Goal: Task Accomplishment & Management: Manage account settings

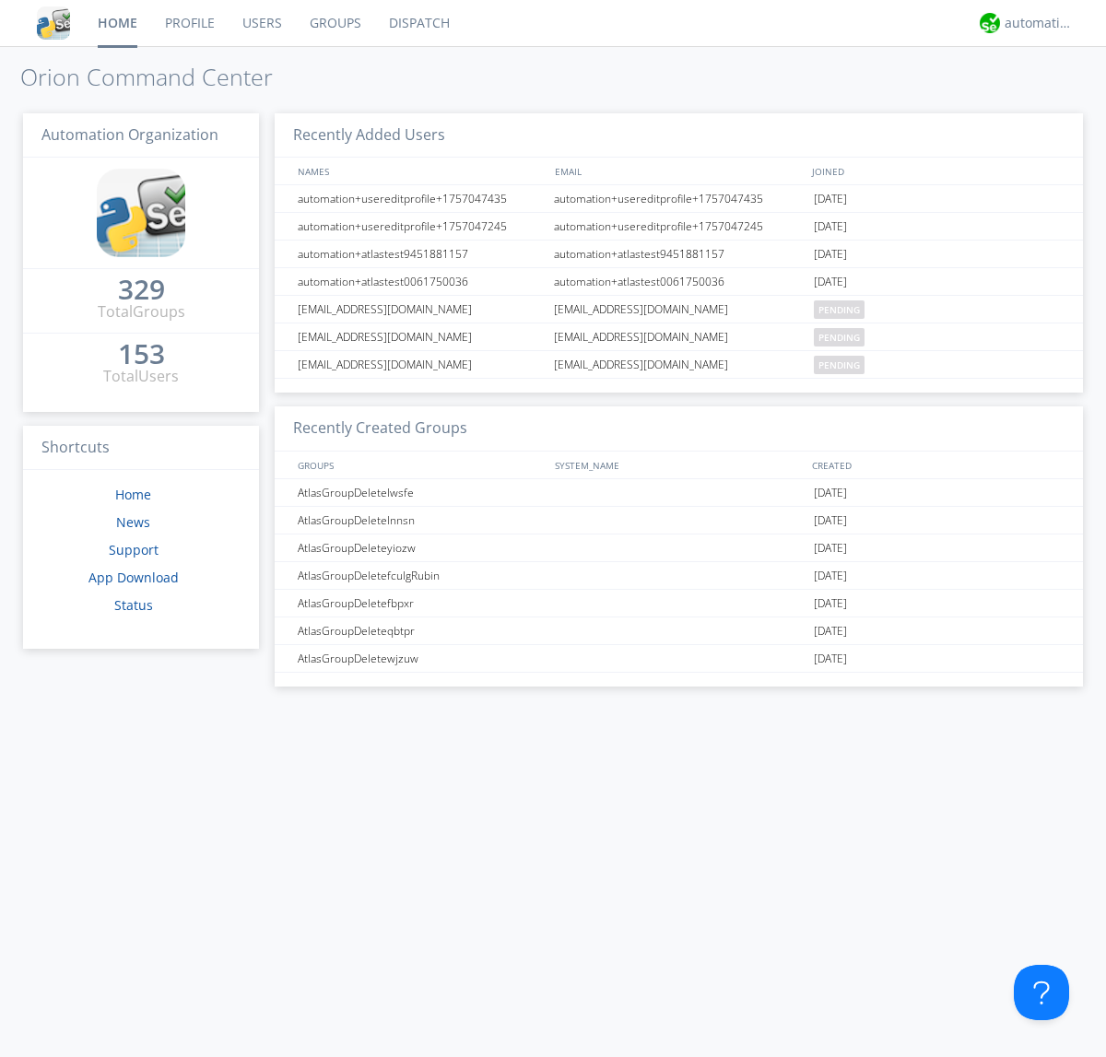
click at [334, 23] on link "Groups" at bounding box center [335, 23] width 79 height 46
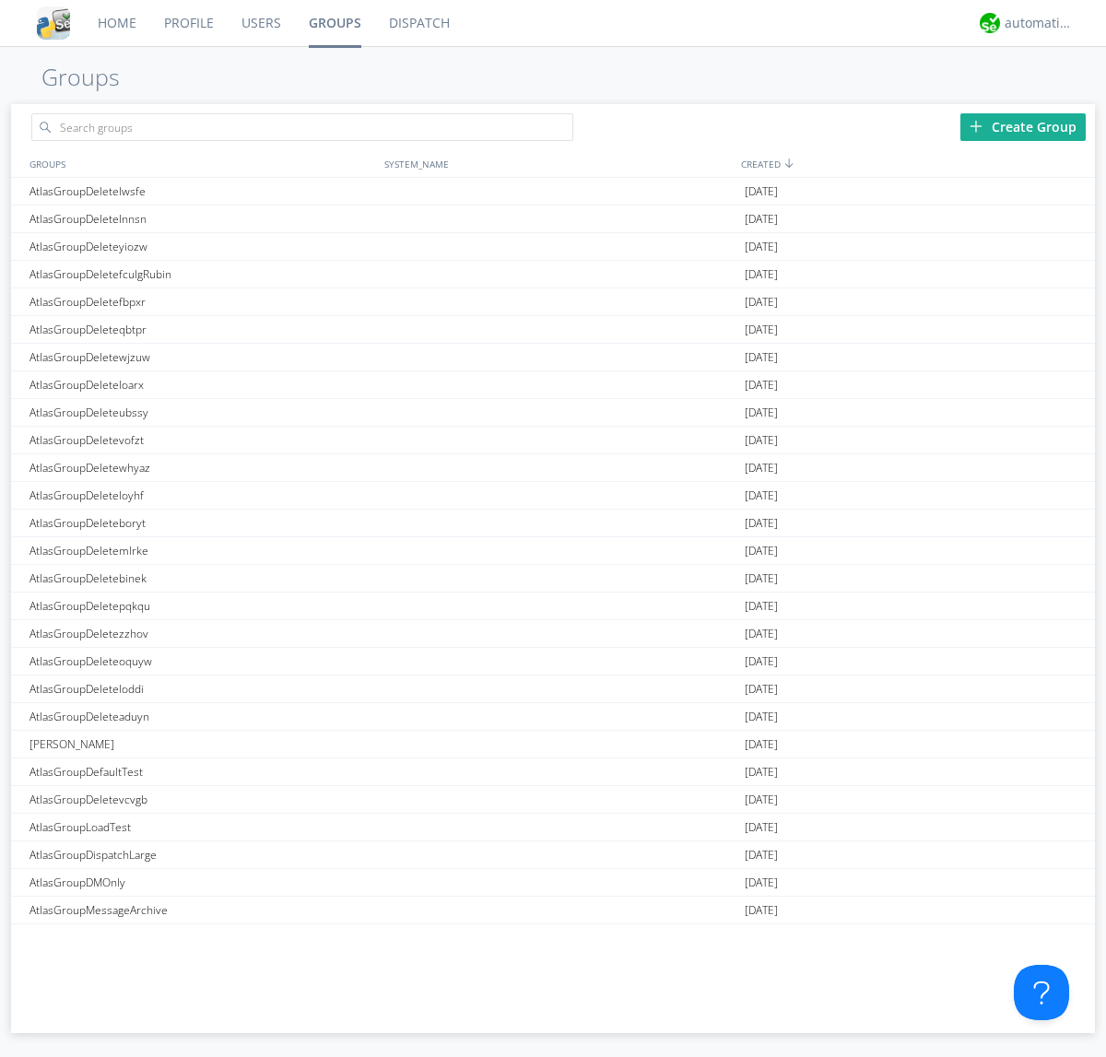
click at [1023, 126] on div "Create Group" at bounding box center [1022, 127] width 125 height 28
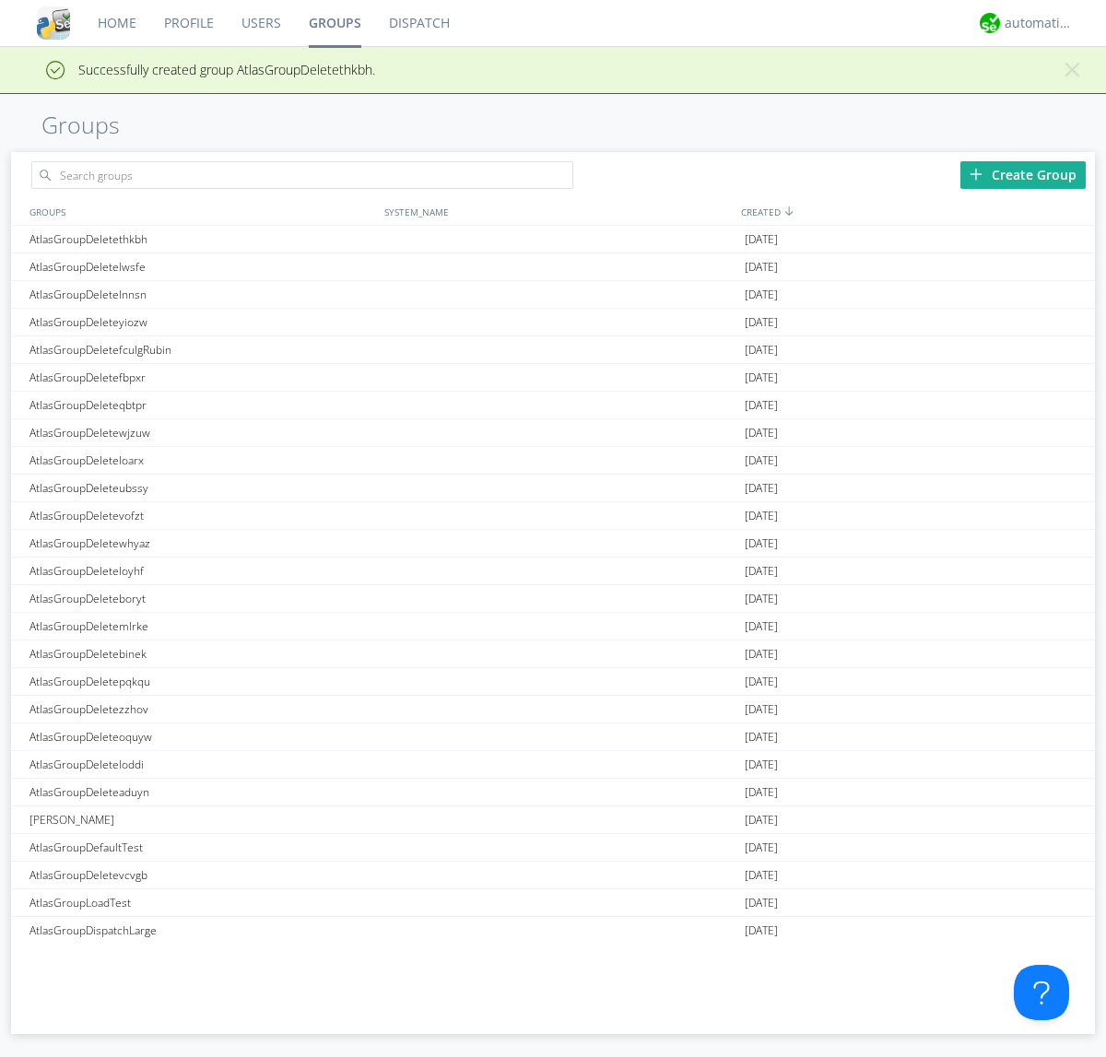
click at [334, 23] on link "Groups" at bounding box center [335, 23] width 80 height 46
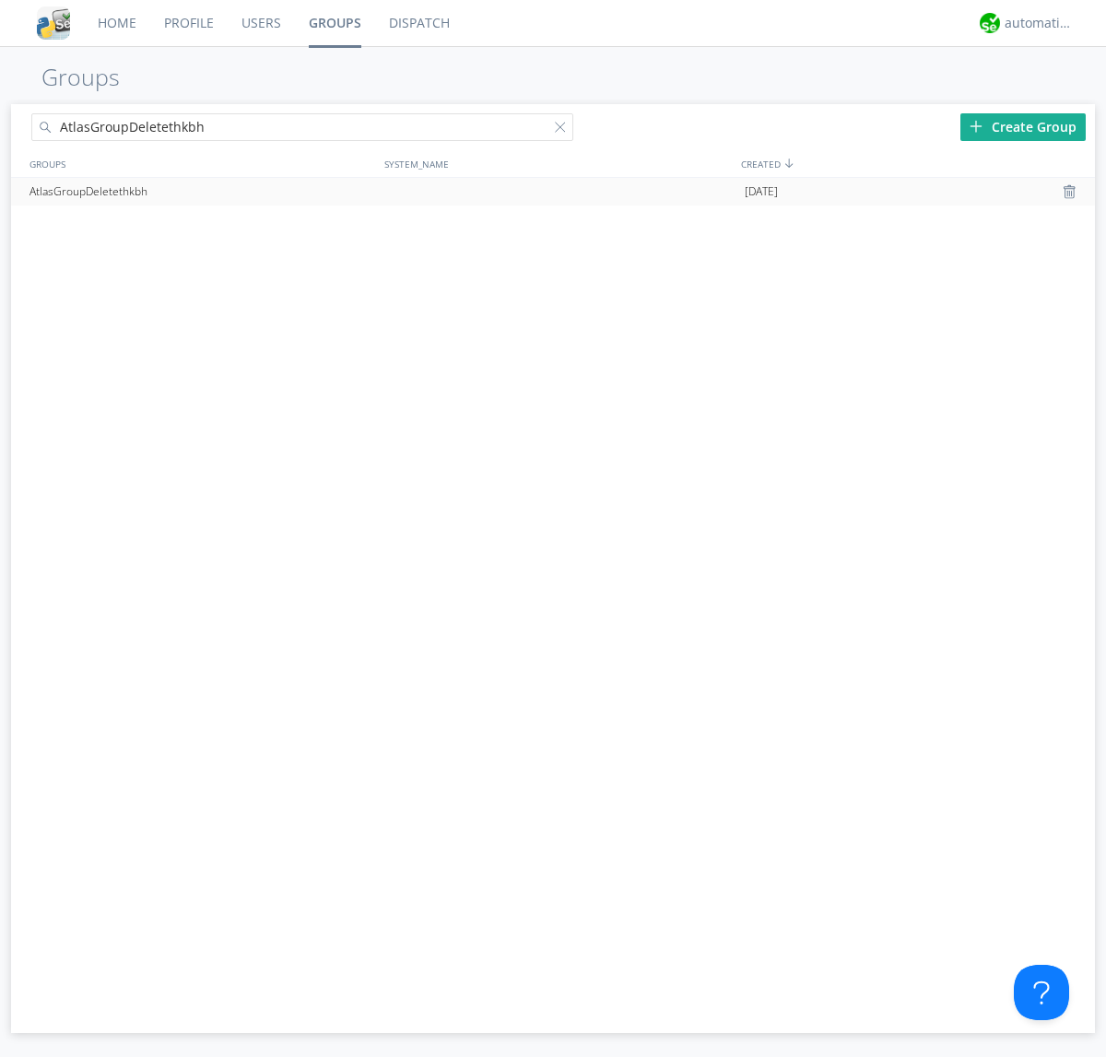
type input "AtlasGroupDeletethkbh"
click at [1071, 192] on div at bounding box center [1072, 191] width 18 height 15
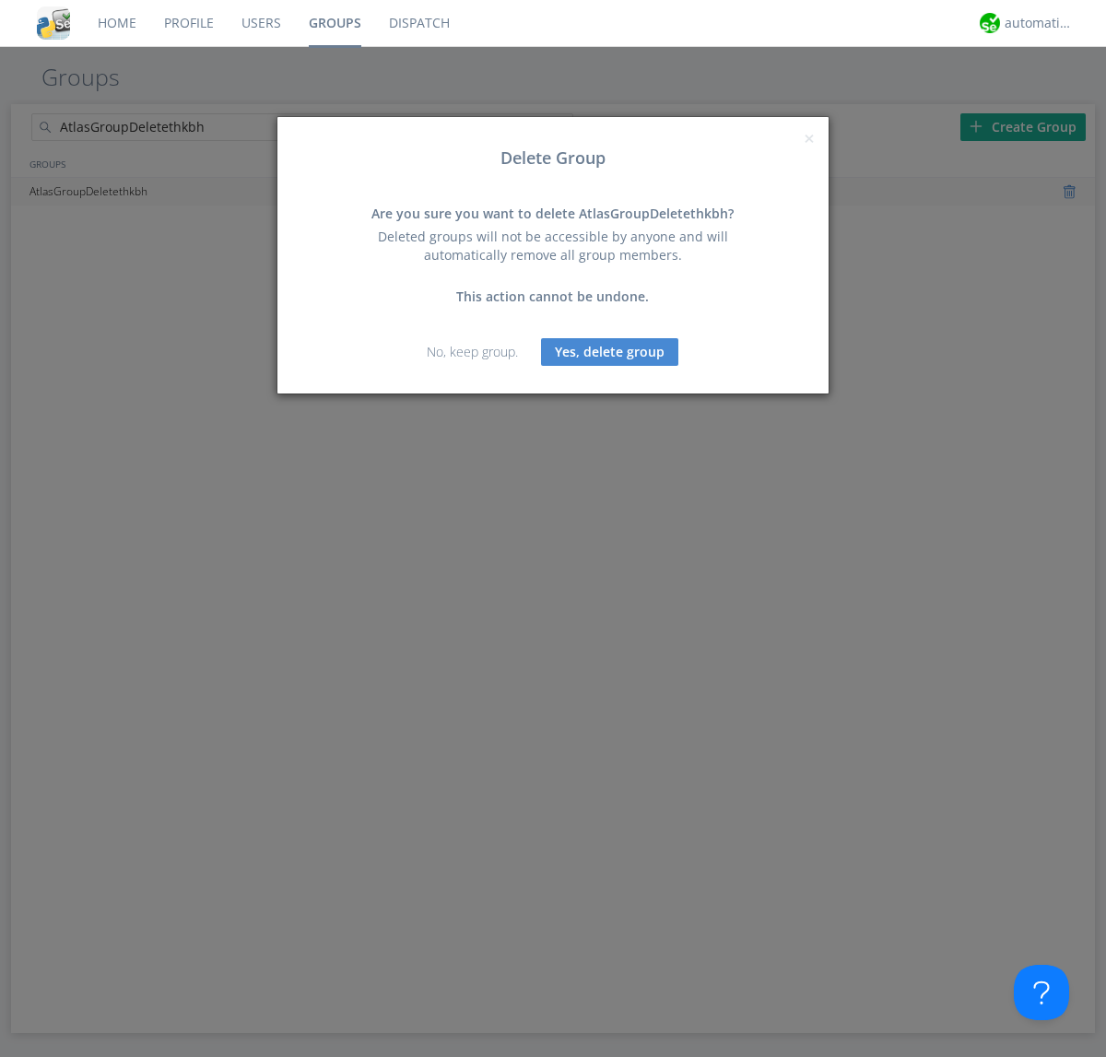
click at [610, 351] on button "Yes, delete group" at bounding box center [609, 352] width 137 height 28
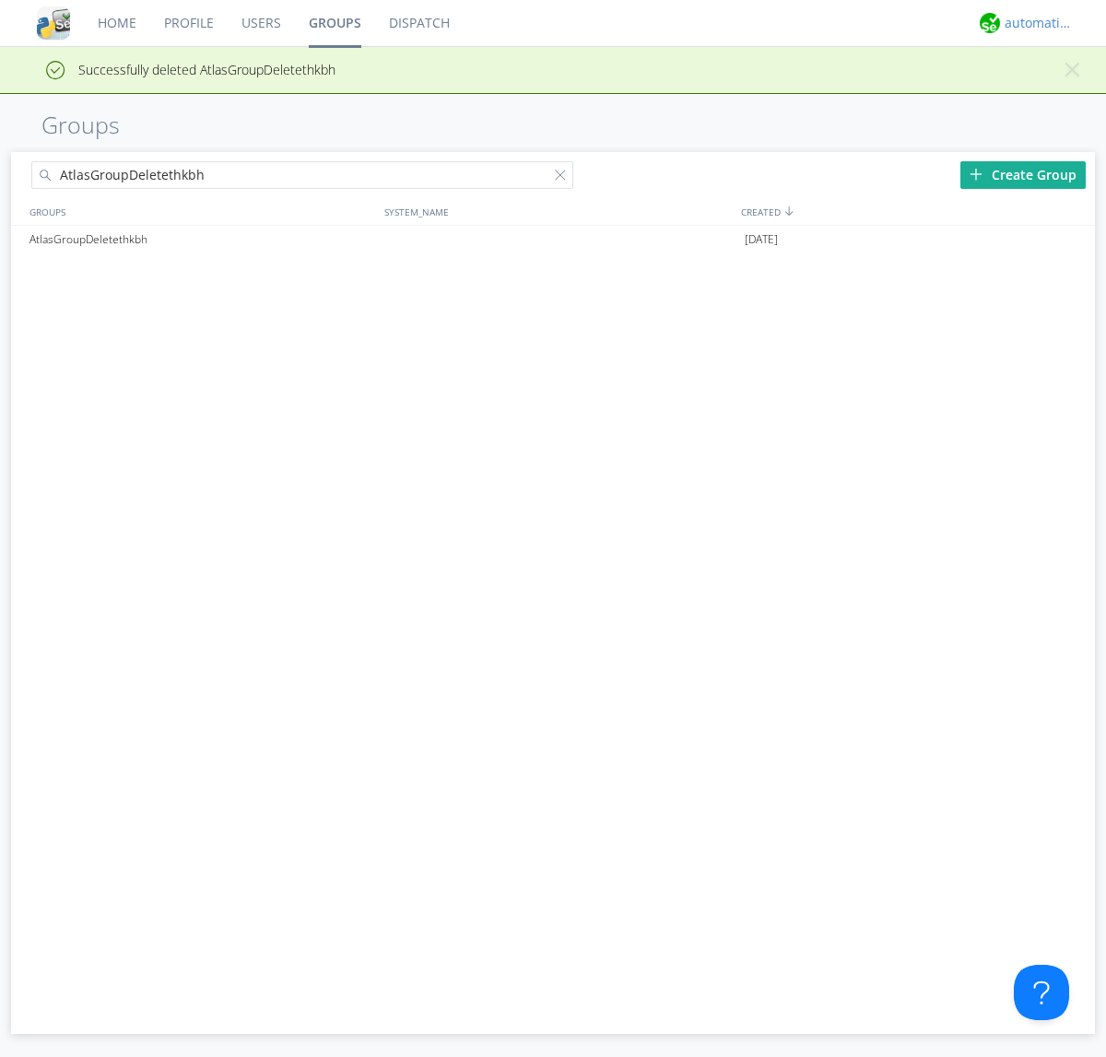
click at [1034, 23] on div "automation+atlas" at bounding box center [1038, 23] width 69 height 18
